Goal: Task Accomplishment & Management: Complete application form

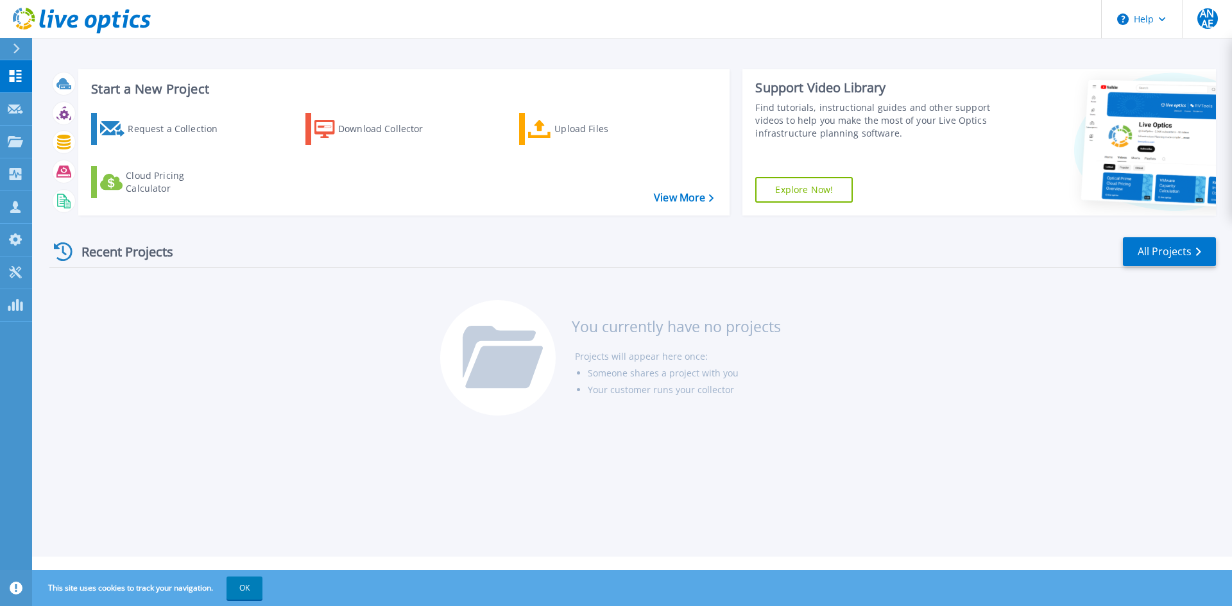
click at [231, 398] on div "Recent Projects All Projects You currently have no projects Projects will appea…" at bounding box center [632, 327] width 1166 height 203
click at [302, 408] on div "Recent Projects All Projects You currently have no projects Projects will appea…" at bounding box center [632, 327] width 1166 height 203
click at [647, 332] on h3 "You currently have no projects" at bounding box center [676, 326] width 209 height 14
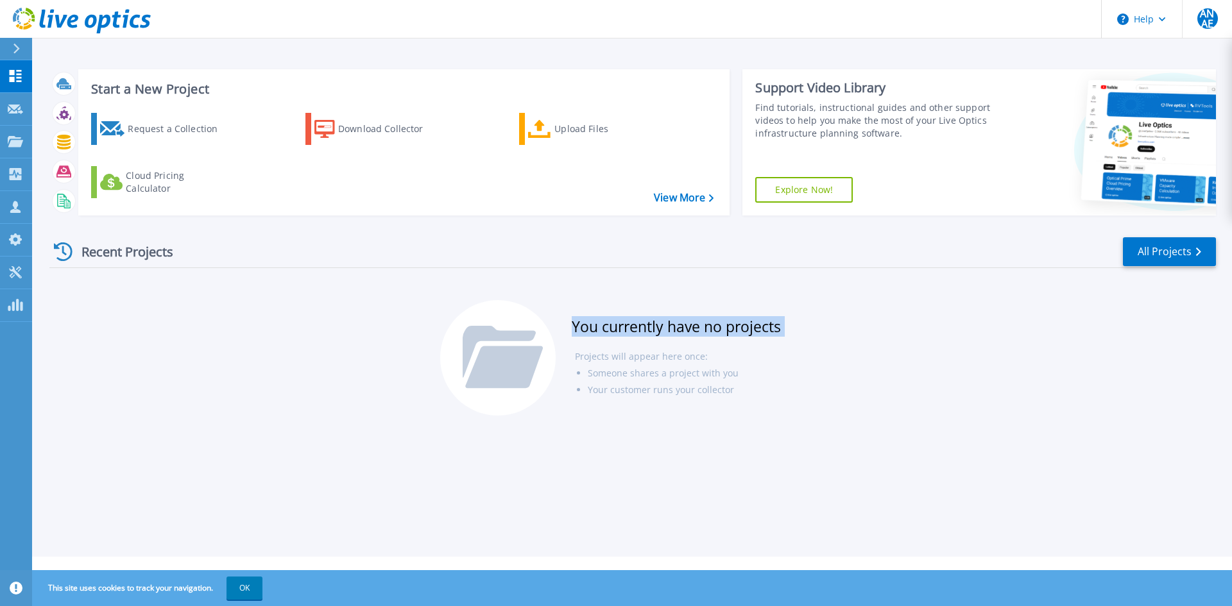
click at [647, 332] on h3 "You currently have no projects" at bounding box center [676, 326] width 209 height 14
click at [639, 330] on h3 "You currently have no projects" at bounding box center [676, 326] width 209 height 14
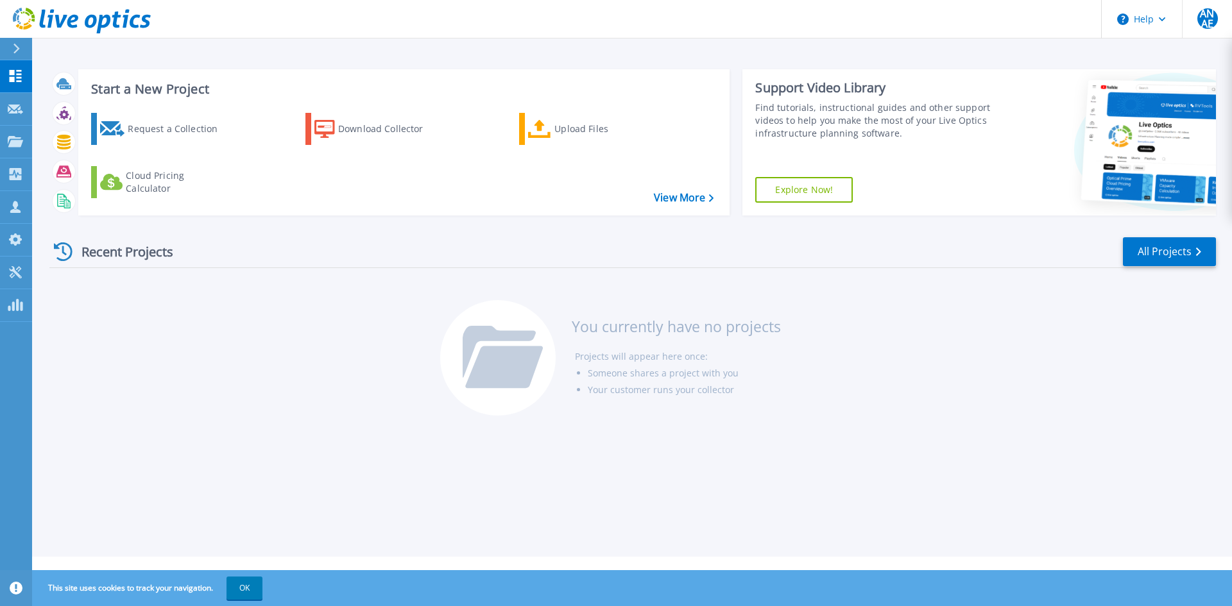
click at [708, 325] on h3 "You currently have no projects" at bounding box center [676, 326] width 209 height 14
click at [682, 332] on h3 "You currently have no projects" at bounding box center [676, 326] width 209 height 14
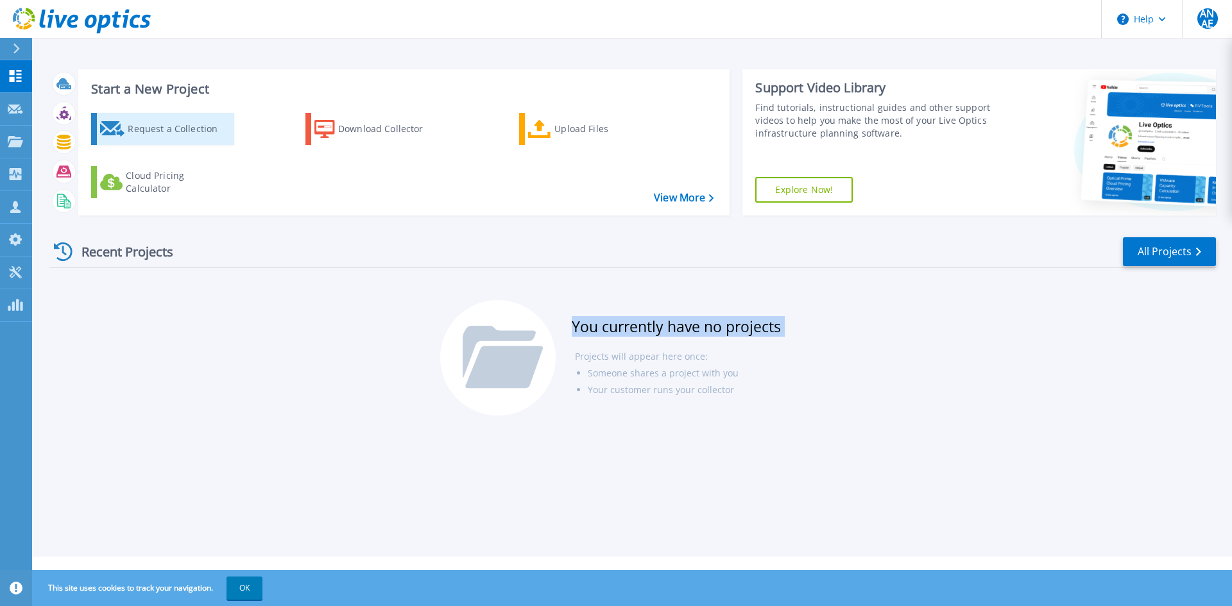
click at [174, 130] on div "Request a Collection" at bounding box center [179, 129] width 103 height 26
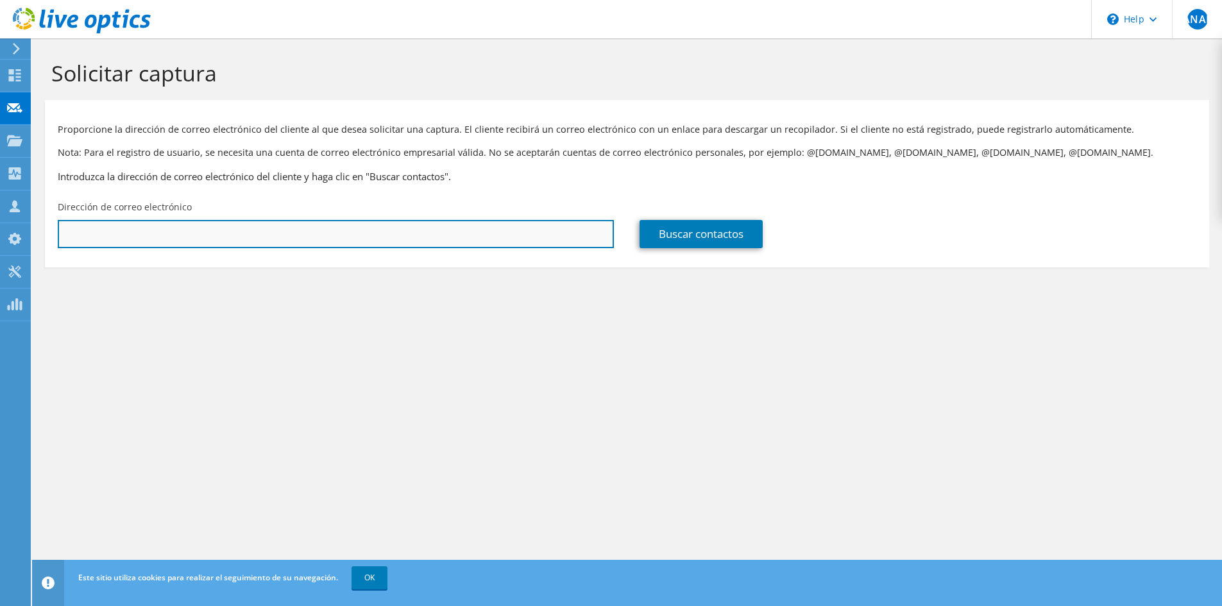
click at [127, 231] on input "text" at bounding box center [336, 234] width 556 height 28
click at [378, 239] on input "text" at bounding box center [336, 234] width 556 height 28
paste input "Oscar Guevara <oguevara@cemmthome.com>"
click at [139, 235] on input "Oscar Guevara <oguevara@cemmthome.com>" at bounding box center [336, 234] width 556 height 28
click at [216, 234] on input "oguevara@cemmthome.com>" at bounding box center [336, 234] width 556 height 28
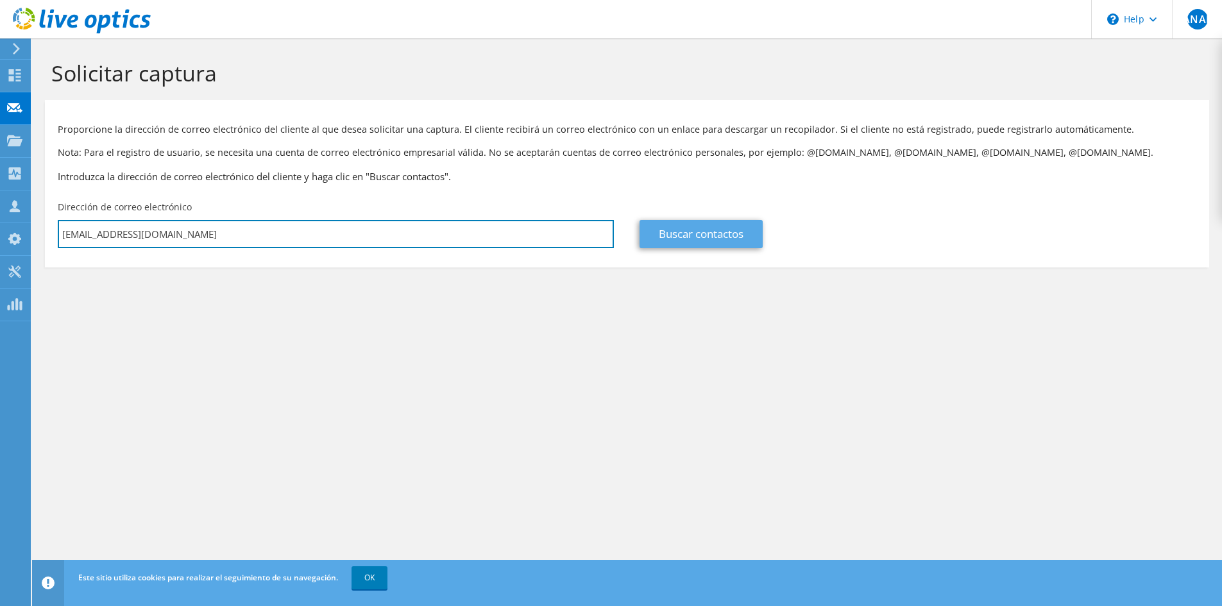
type input "oguevara@cemmthome.com"
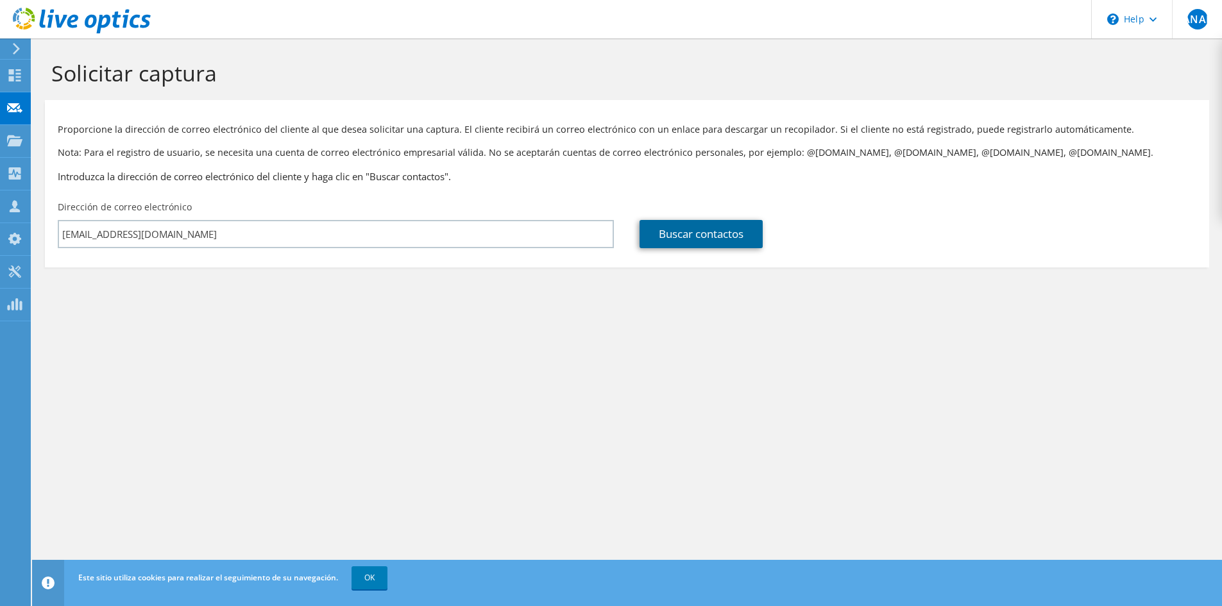
click at [715, 239] on link "Buscar contactos" at bounding box center [701, 234] width 123 height 28
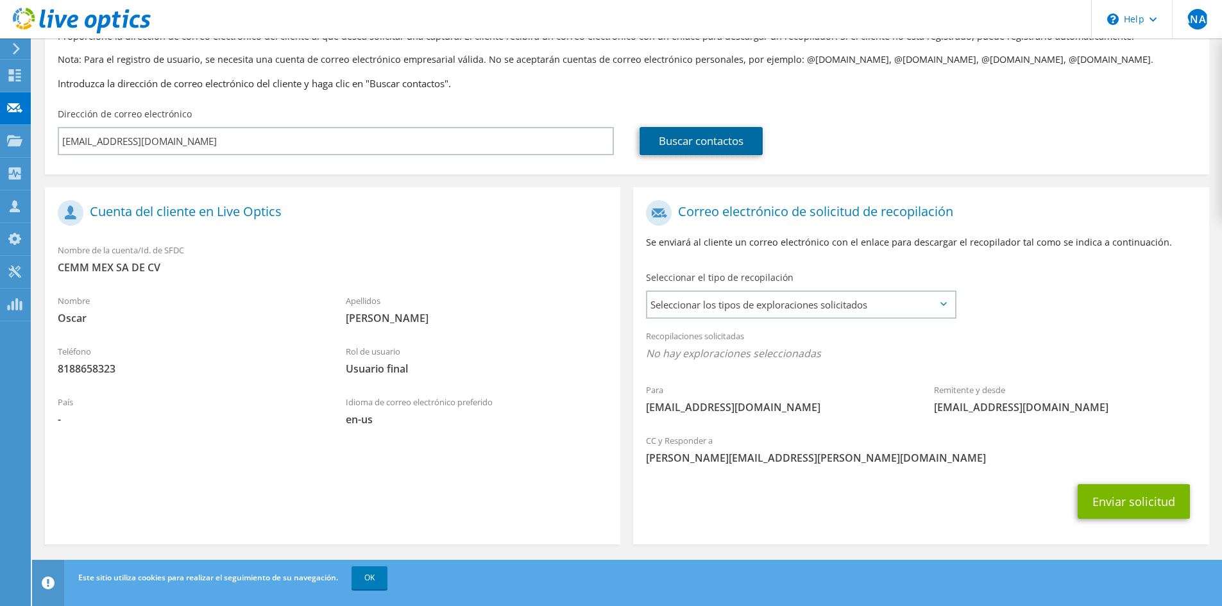
scroll to position [96, 0]
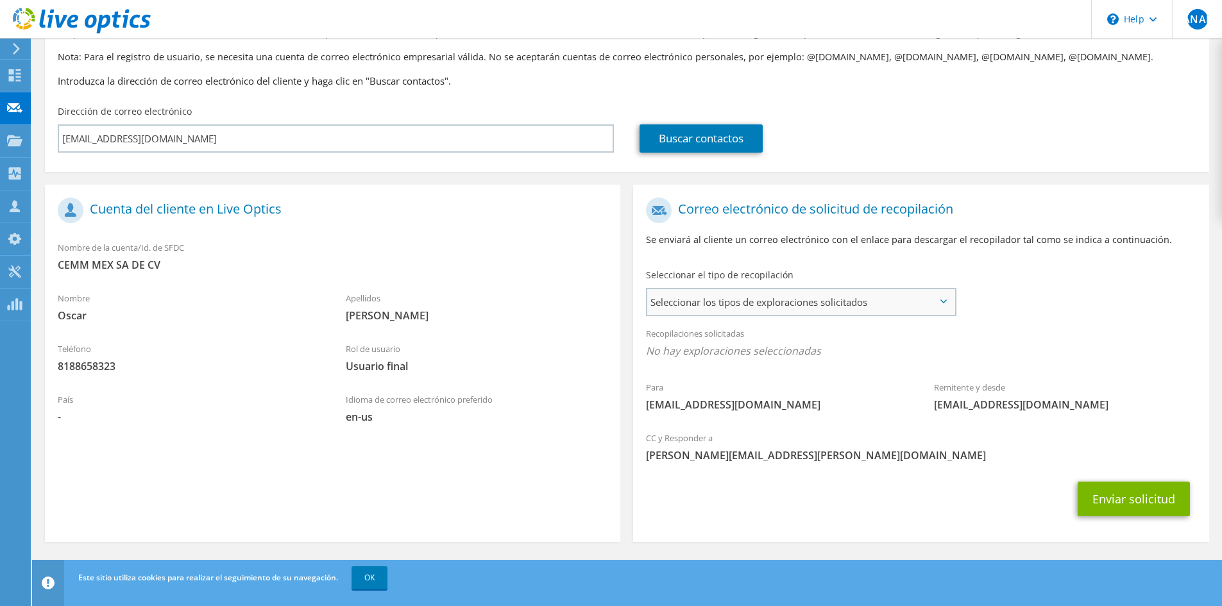
click at [835, 300] on span "Seleccionar los tipos de exploraciones solicitados" at bounding box center [800, 302] width 307 height 26
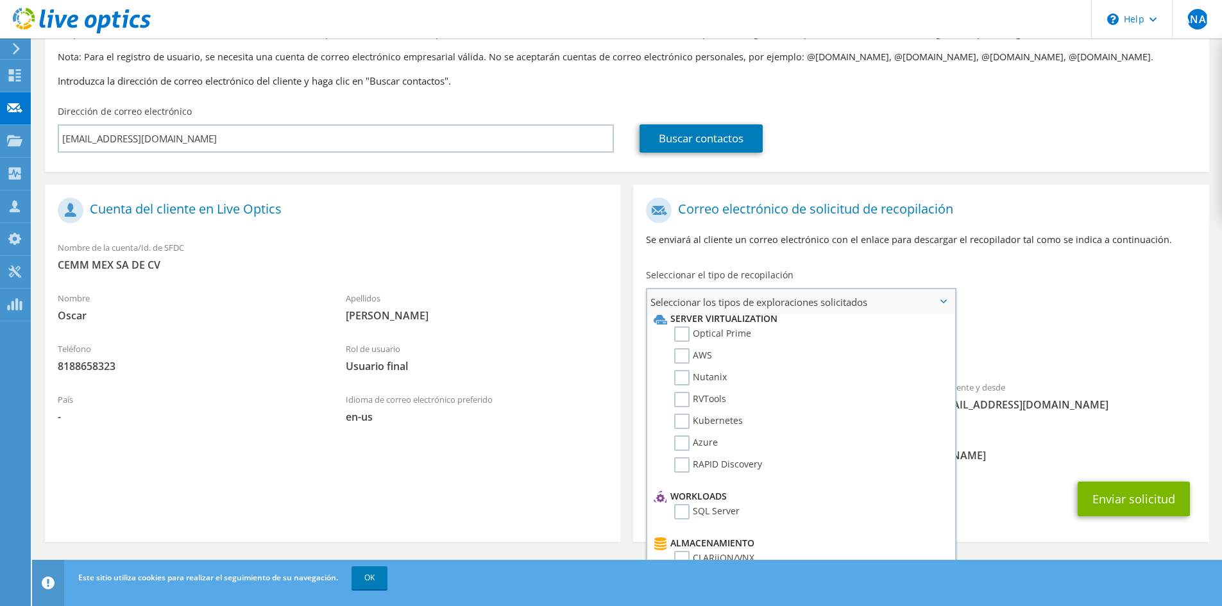
scroll to position [0, 0]
click at [686, 405] on label "RVTools" at bounding box center [700, 406] width 52 height 15
click at [0, 0] on input "RVTools" at bounding box center [0, 0] width 0 height 0
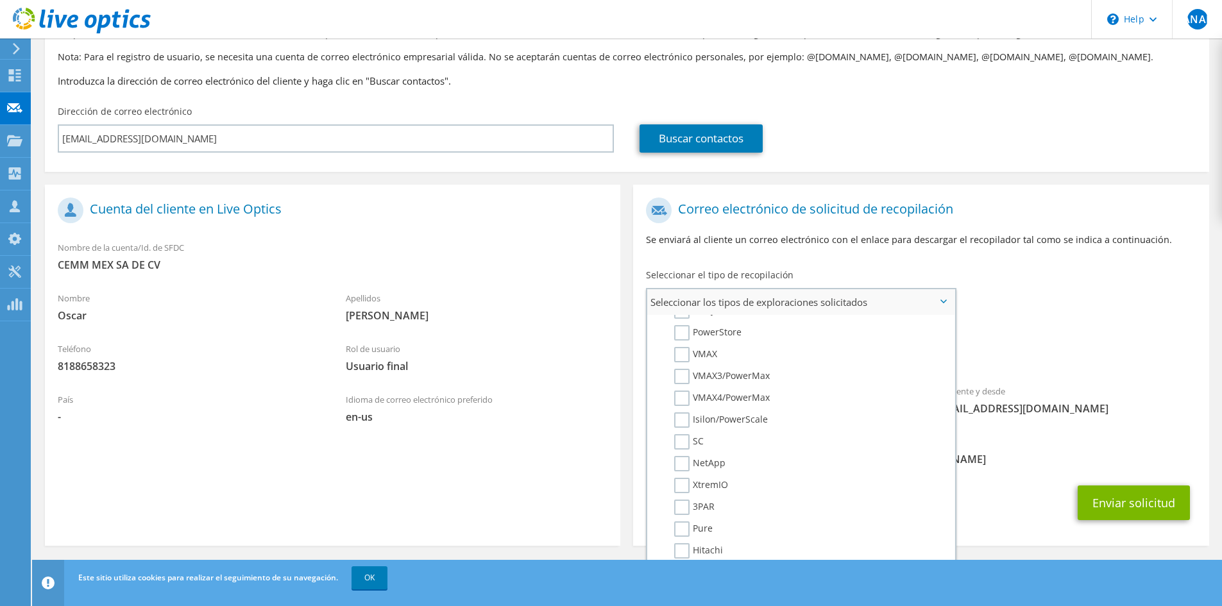
scroll to position [124, 0]
drag, startPoint x: 962, startPoint y: 393, endPoint x: 951, endPoint y: 375, distance: 20.5
click at [951, 378] on section "Correo electrónico de solicitud de recopilación Se enviará al cliente un correo…" at bounding box center [920, 365] width 575 height 361
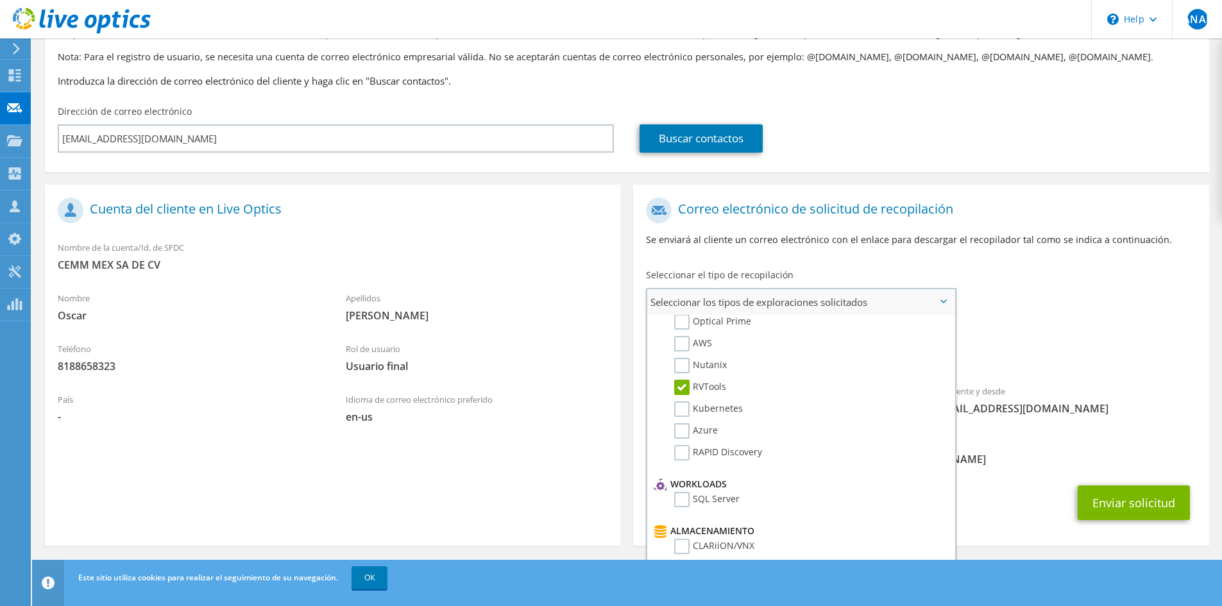
scroll to position [0, 0]
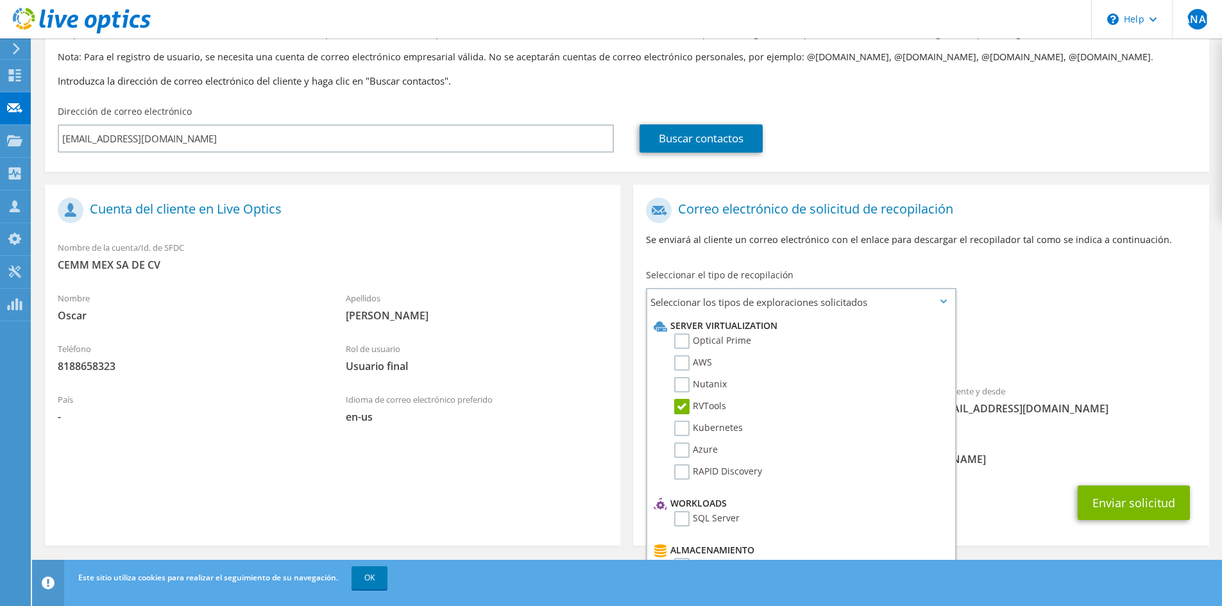
click at [1112, 312] on div "Para oguevara@cemmthome.com Remitente y desde liveoptics@liveoptics.com" at bounding box center [920, 309] width 575 height 237
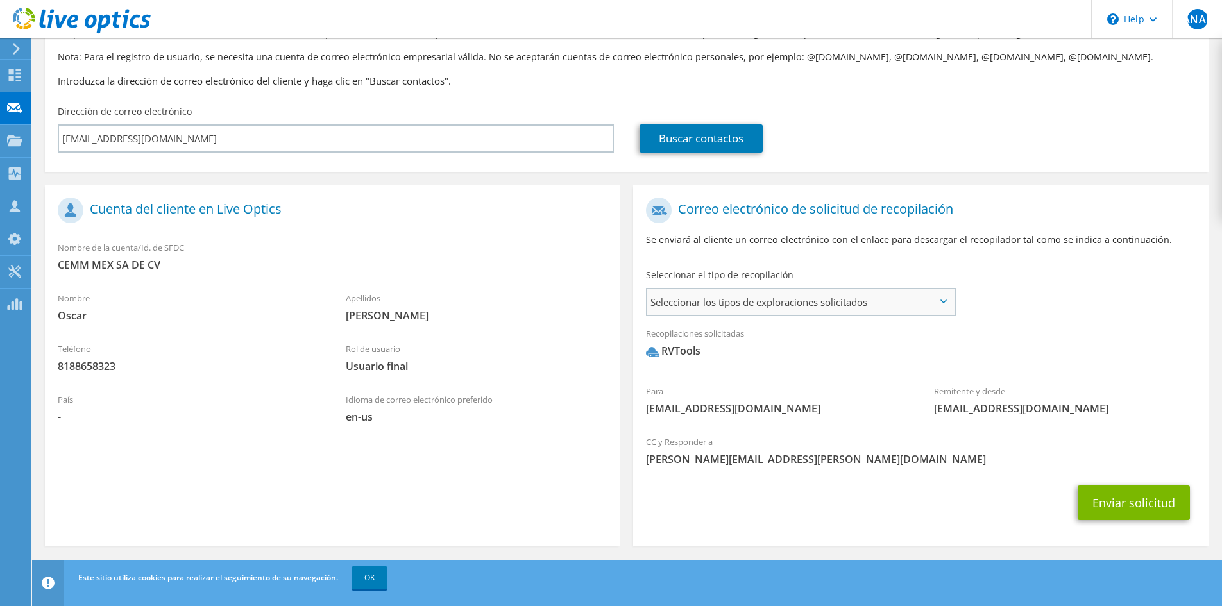
click at [869, 298] on span "Seleccionar los tipos de exploraciones solicitados" at bounding box center [800, 302] width 307 height 26
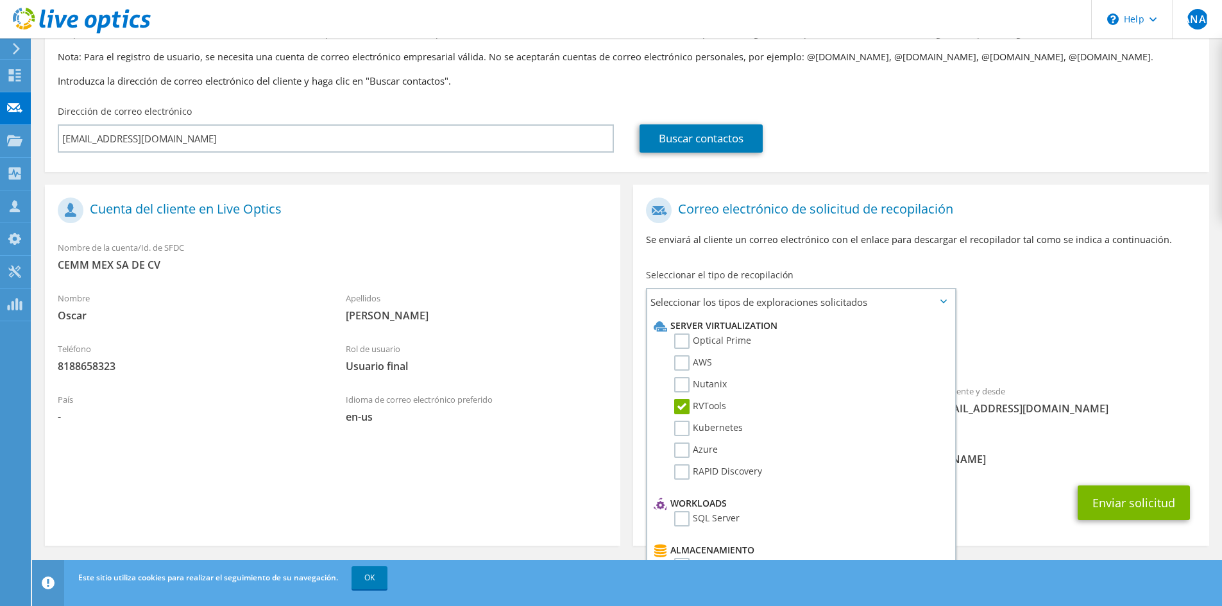
click at [1028, 327] on div "Recopilaciones solicitadas No hay exploraciones seleccionadas RVTools" at bounding box center [920, 345] width 575 height 51
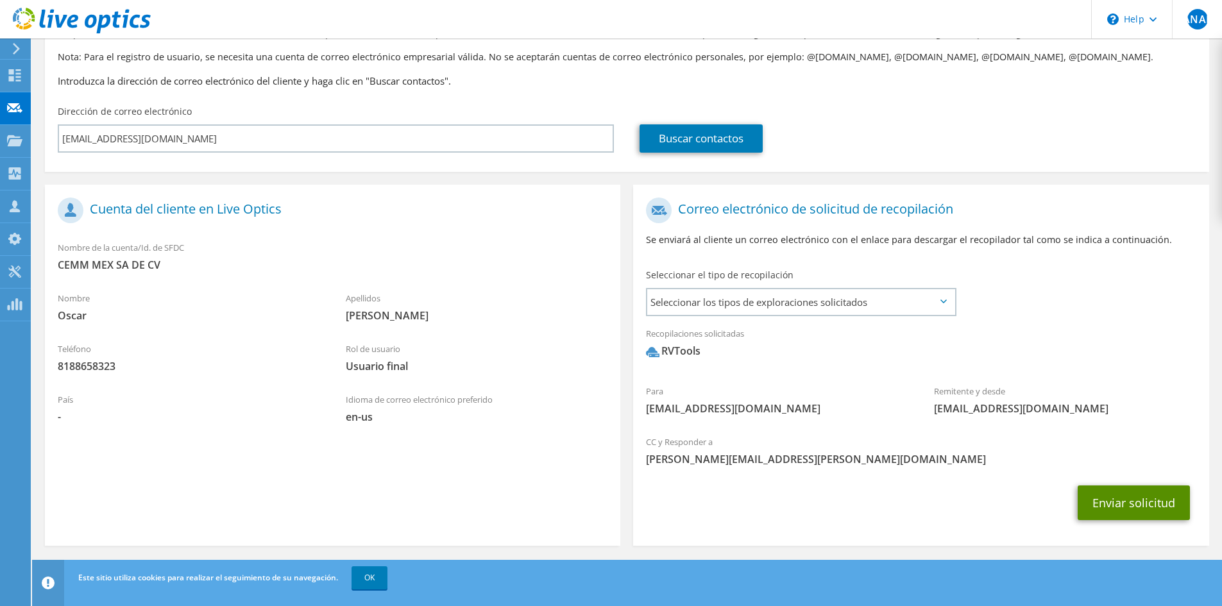
click at [1151, 510] on button "Enviar solicitud" at bounding box center [1134, 503] width 112 height 35
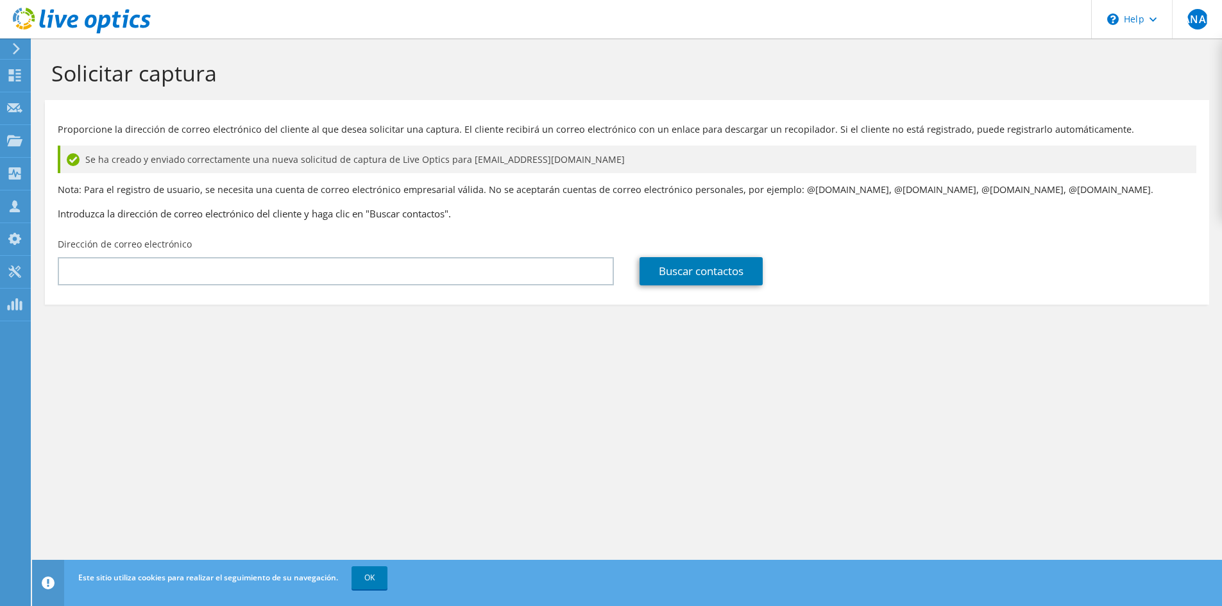
click at [436, 216] on h3 "Introduzca la dirección de correo electrónico del cliente y haga clic en "Busca…" at bounding box center [627, 214] width 1139 height 14
click at [480, 195] on p "Nota: Para el registro de usuario, se necesita una cuenta de correo electrónico…" at bounding box center [627, 190] width 1139 height 14
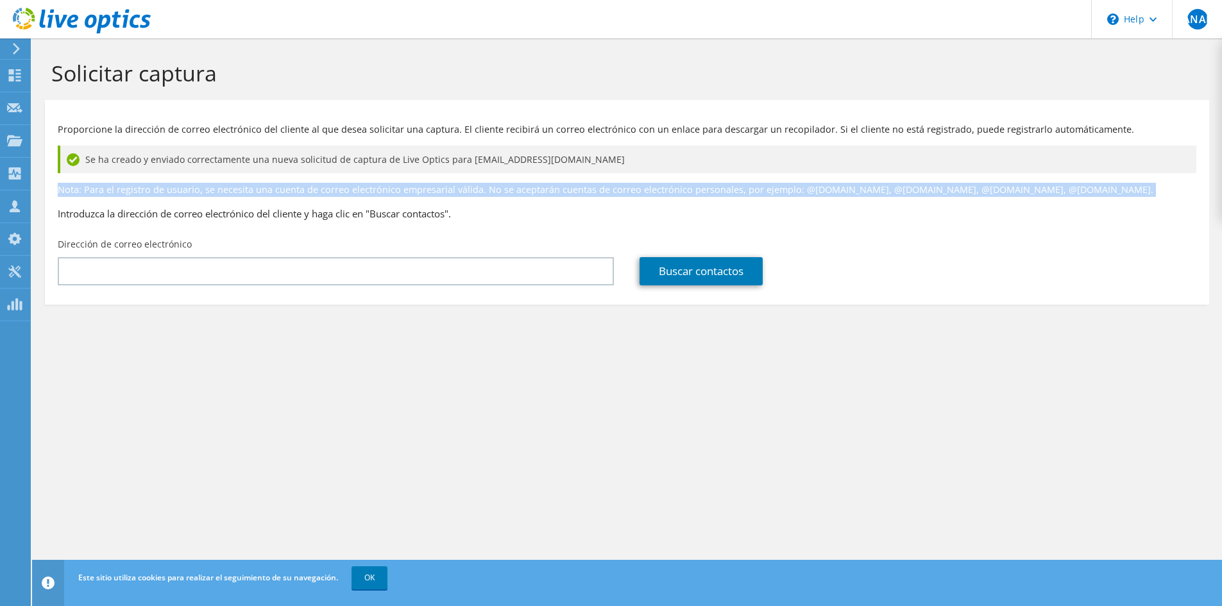
click at [480, 195] on p "Nota: Para el registro de usuario, se necesita una cuenta de correo electrónico…" at bounding box center [627, 190] width 1139 height 14
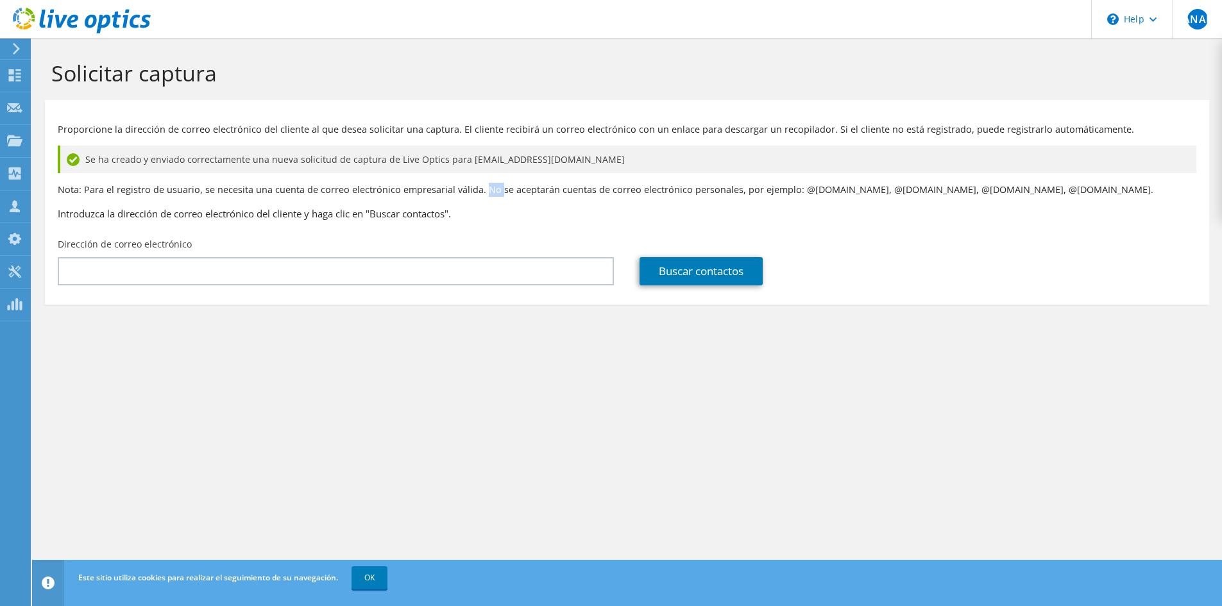
click at [480, 195] on p "Nota: Para el registro de usuario, se necesita una cuenta de correo electrónico…" at bounding box center [627, 190] width 1139 height 14
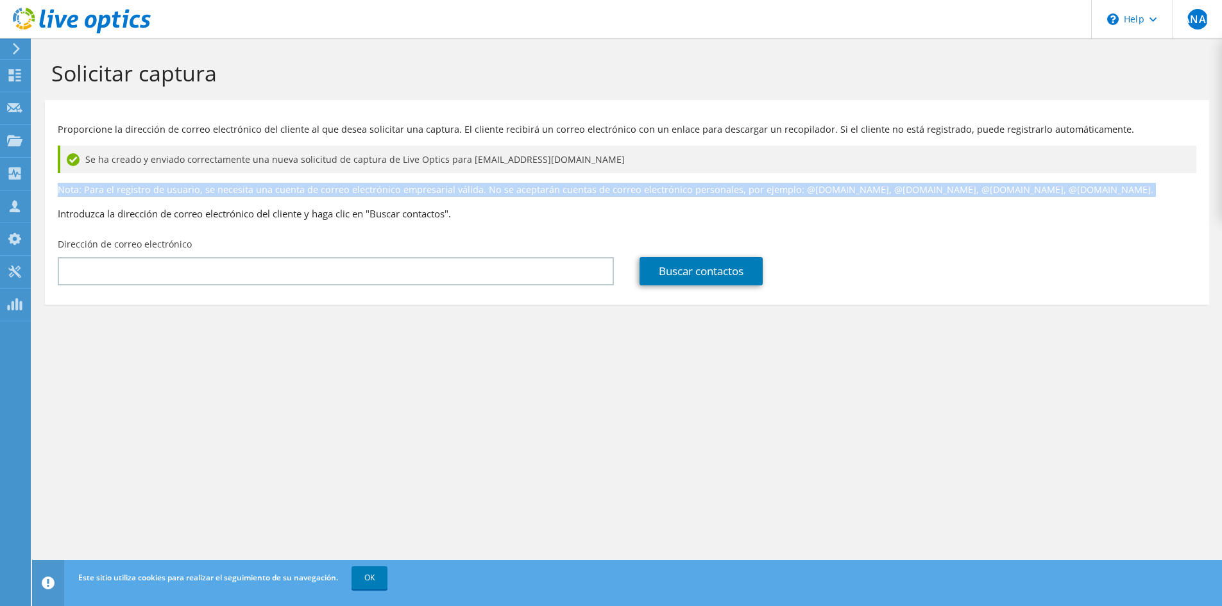
click at [480, 195] on p "Nota: Para el registro de usuario, se necesita una cuenta de correo electrónico…" at bounding box center [627, 190] width 1139 height 14
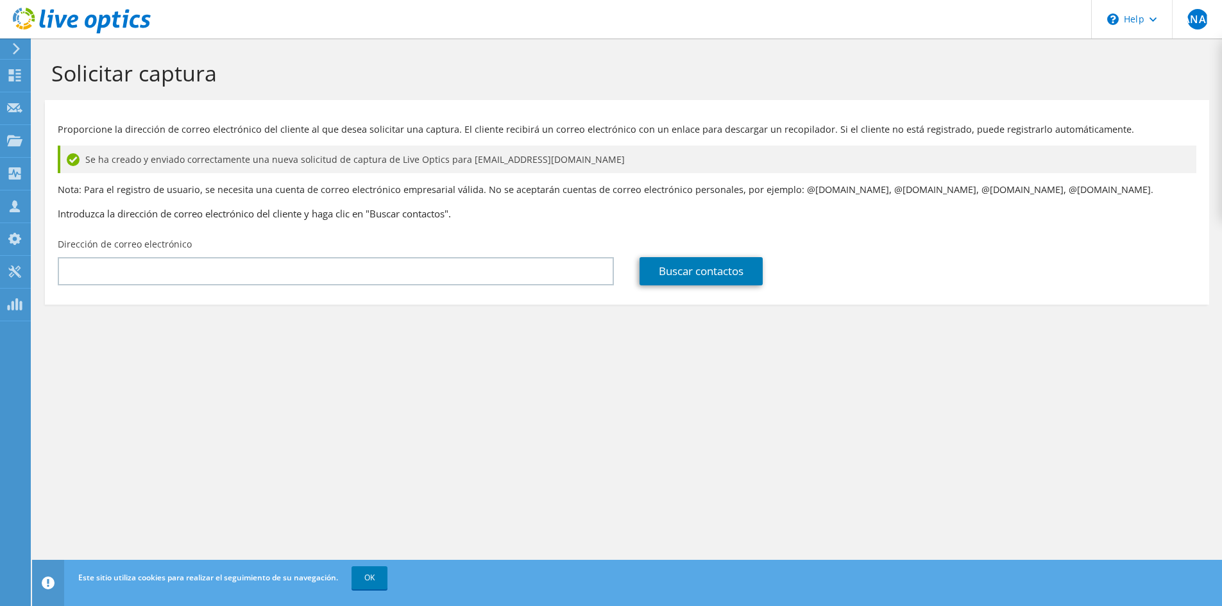
click at [440, 214] on h3 "Introduzca la dirección de correo electrónico del cliente y haga clic en "Busca…" at bounding box center [627, 214] width 1139 height 14
click at [455, 219] on h3 "Introduzca la dirección de correo electrónico del cliente y haga clic en "Busca…" at bounding box center [627, 214] width 1139 height 14
click at [518, 189] on p "Nota: Para el registro de usuario, se necesita una cuenta de correo electrónico…" at bounding box center [627, 190] width 1139 height 14
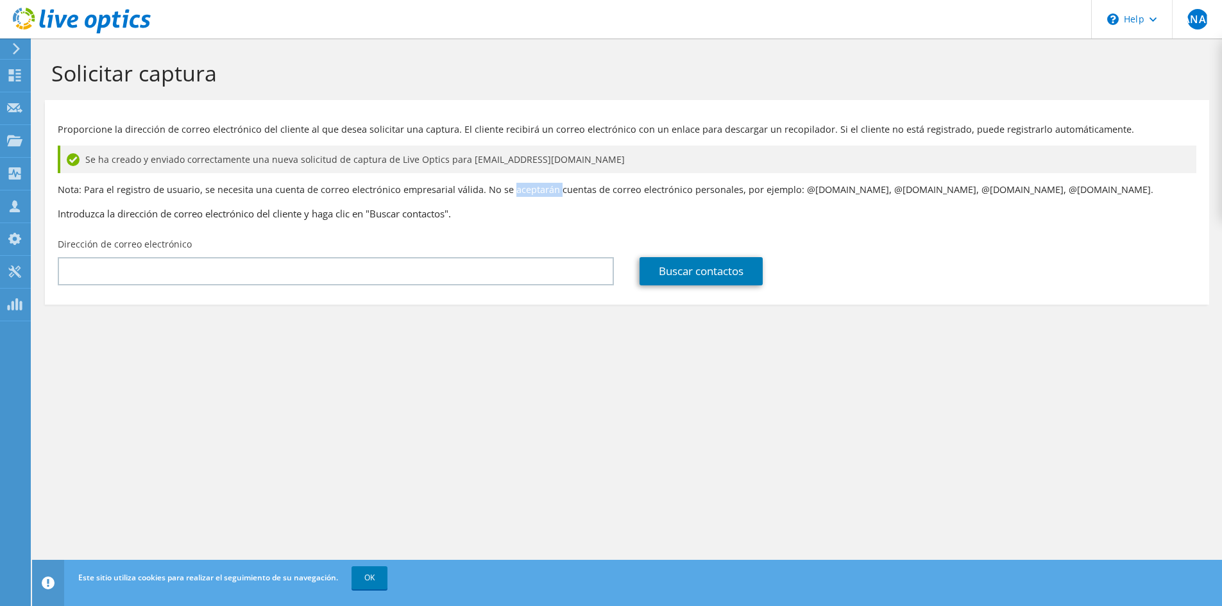
click at [518, 189] on p "Nota: Para el registro de usuario, se necesita una cuenta de correo electrónico…" at bounding box center [627, 190] width 1139 height 14
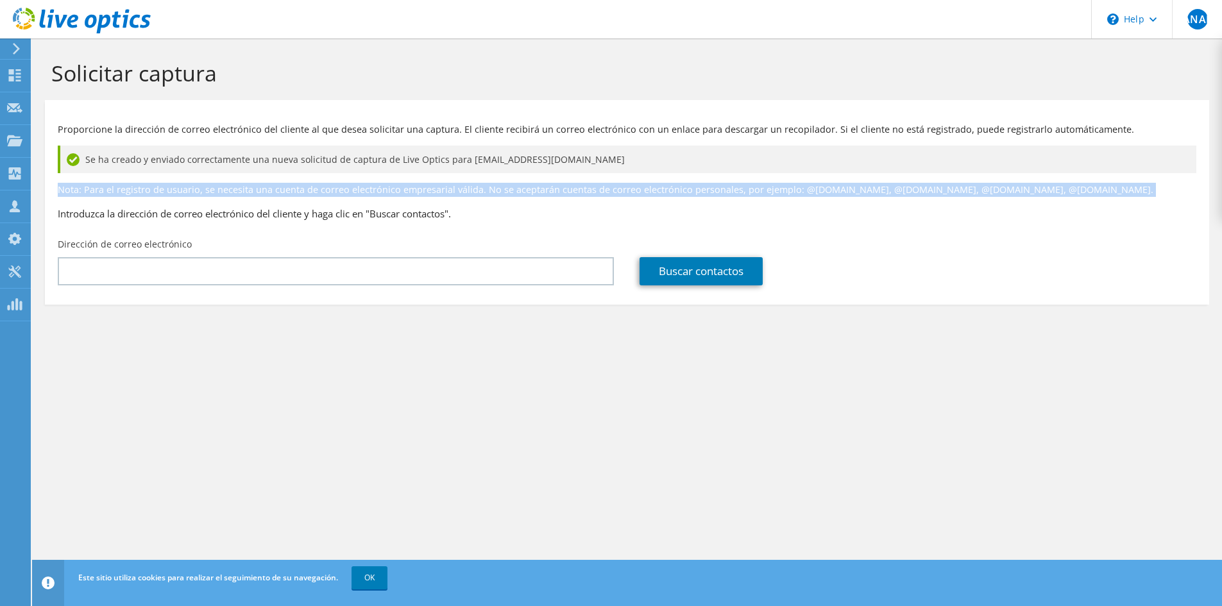
click at [518, 189] on p "Nota: Para el registro de usuario, se necesita una cuenta de correo electrónico…" at bounding box center [627, 190] width 1139 height 14
